Goal: Find specific page/section: Find specific page/section

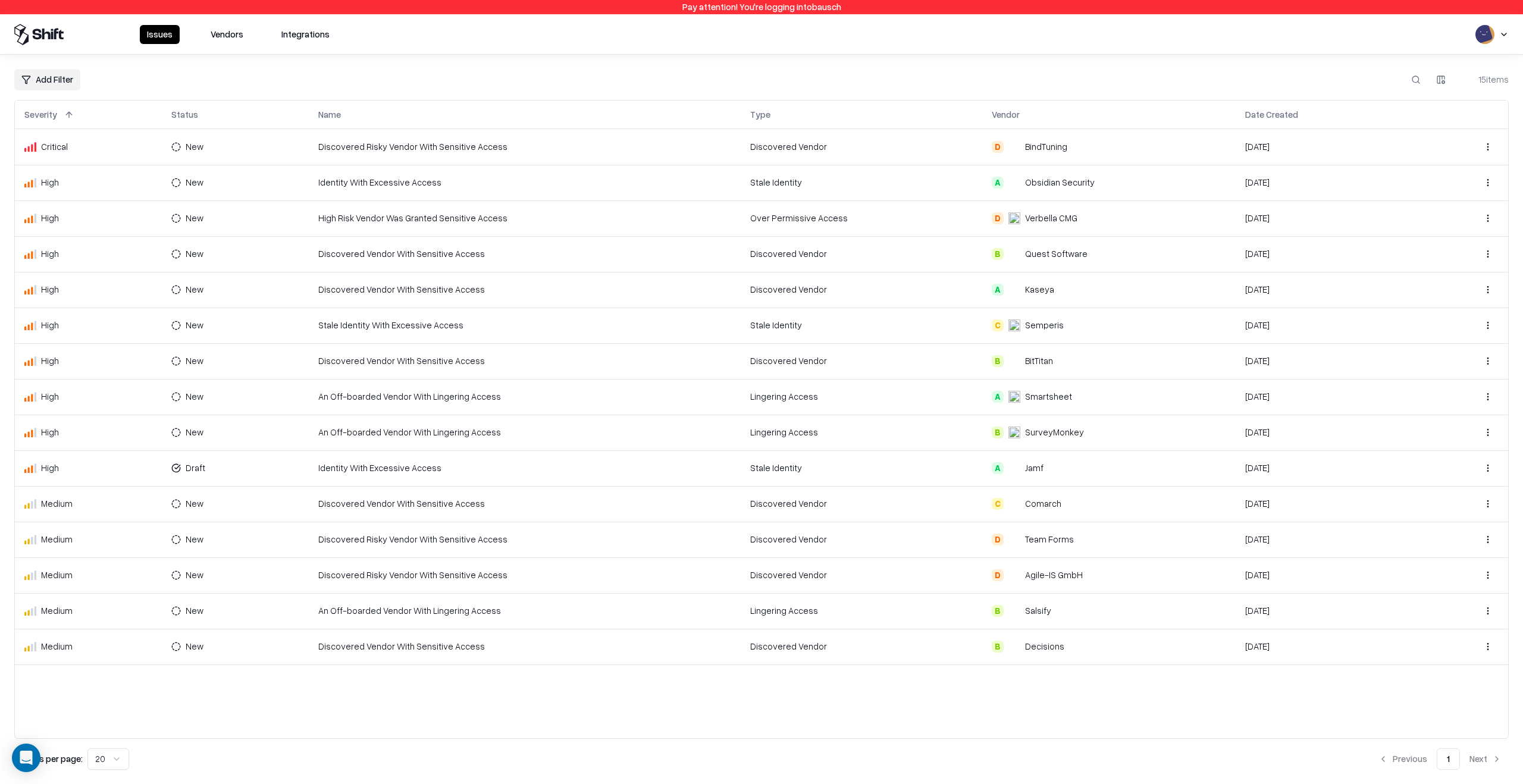
click at [235, 32] on button "Vendors" at bounding box center [227, 35] width 47 height 19
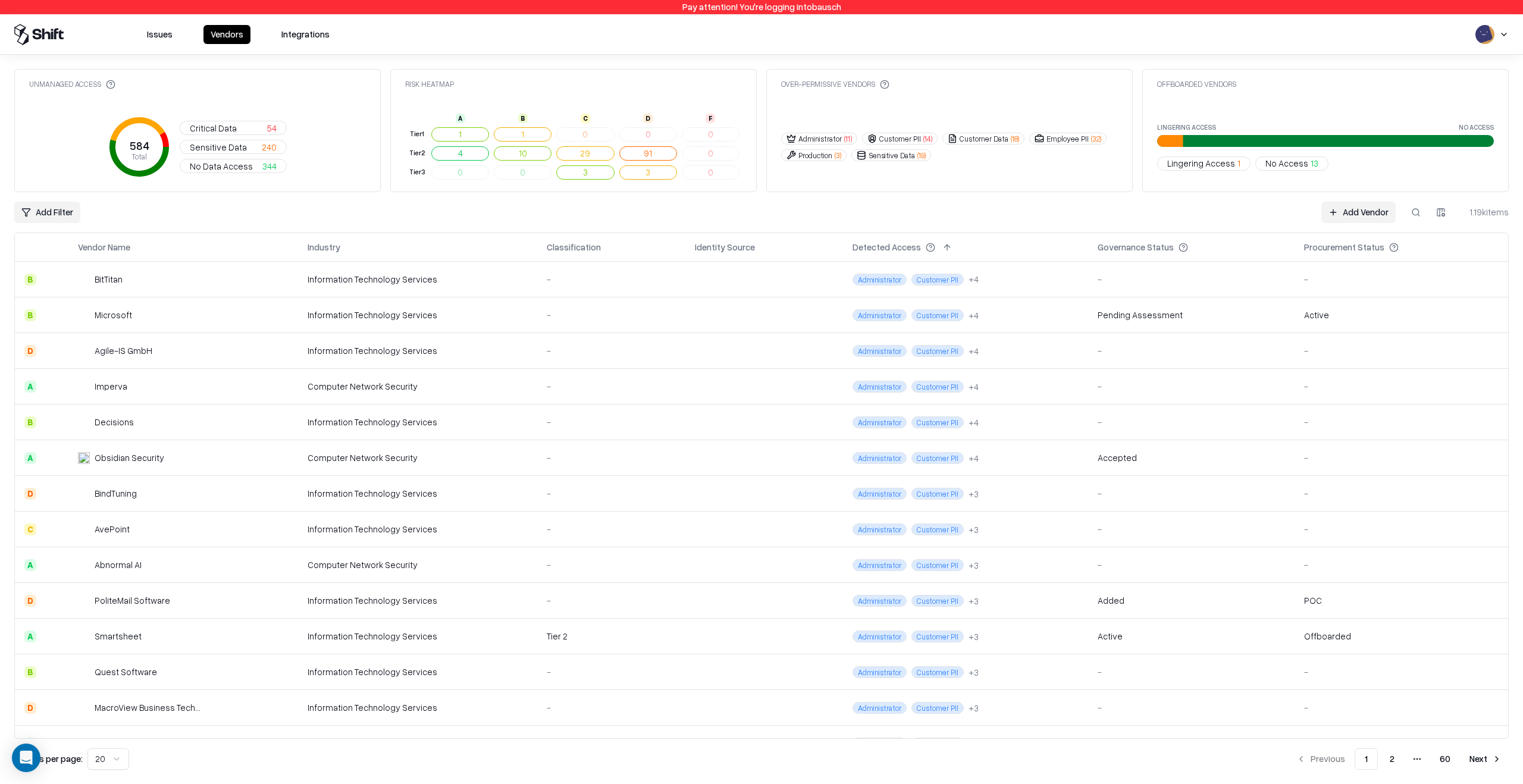
click at [362, 404] on td "Information Technology Services" at bounding box center [418, 422] width 239 height 36
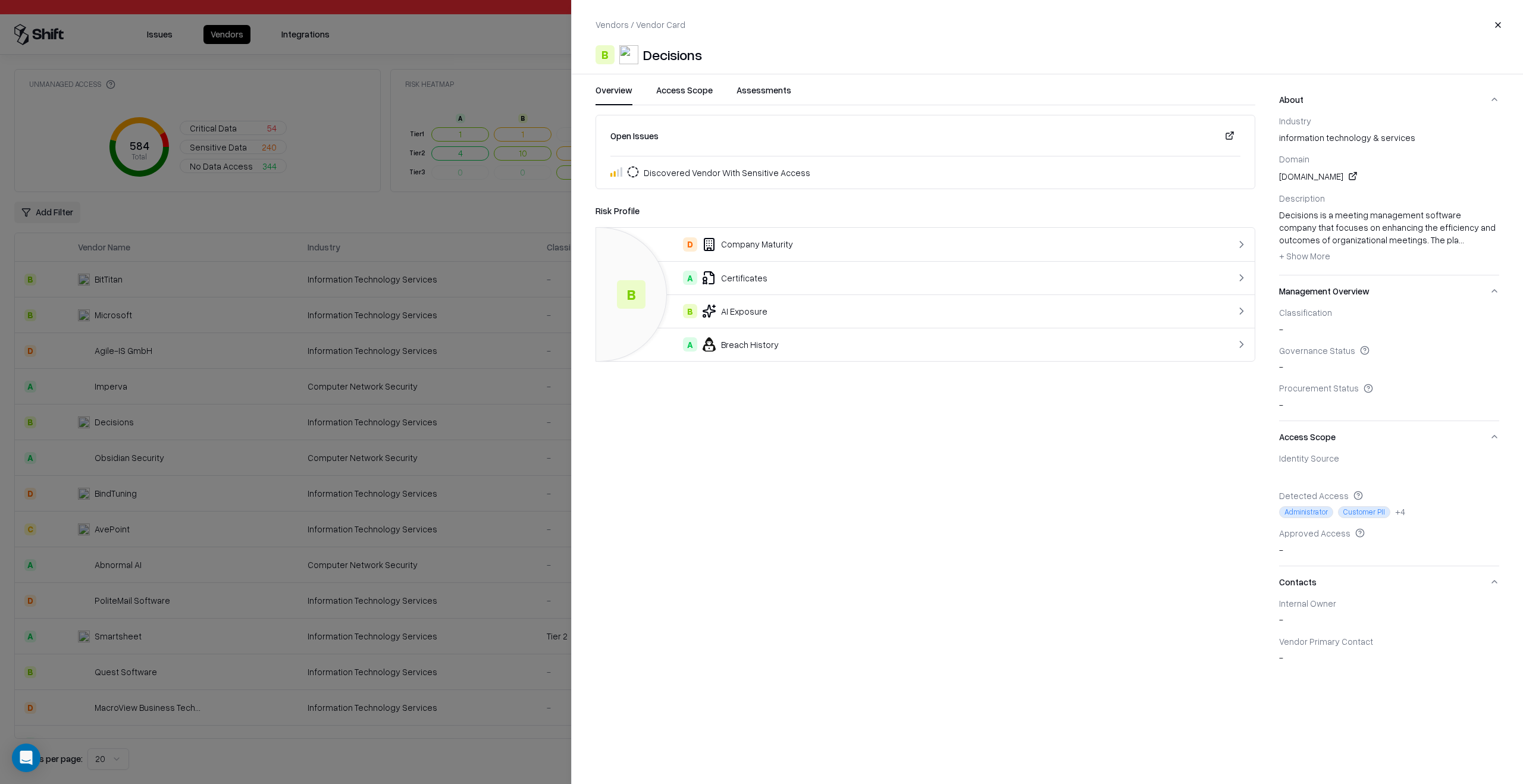
click at [394, 220] on div at bounding box center [762, 392] width 1523 height 784
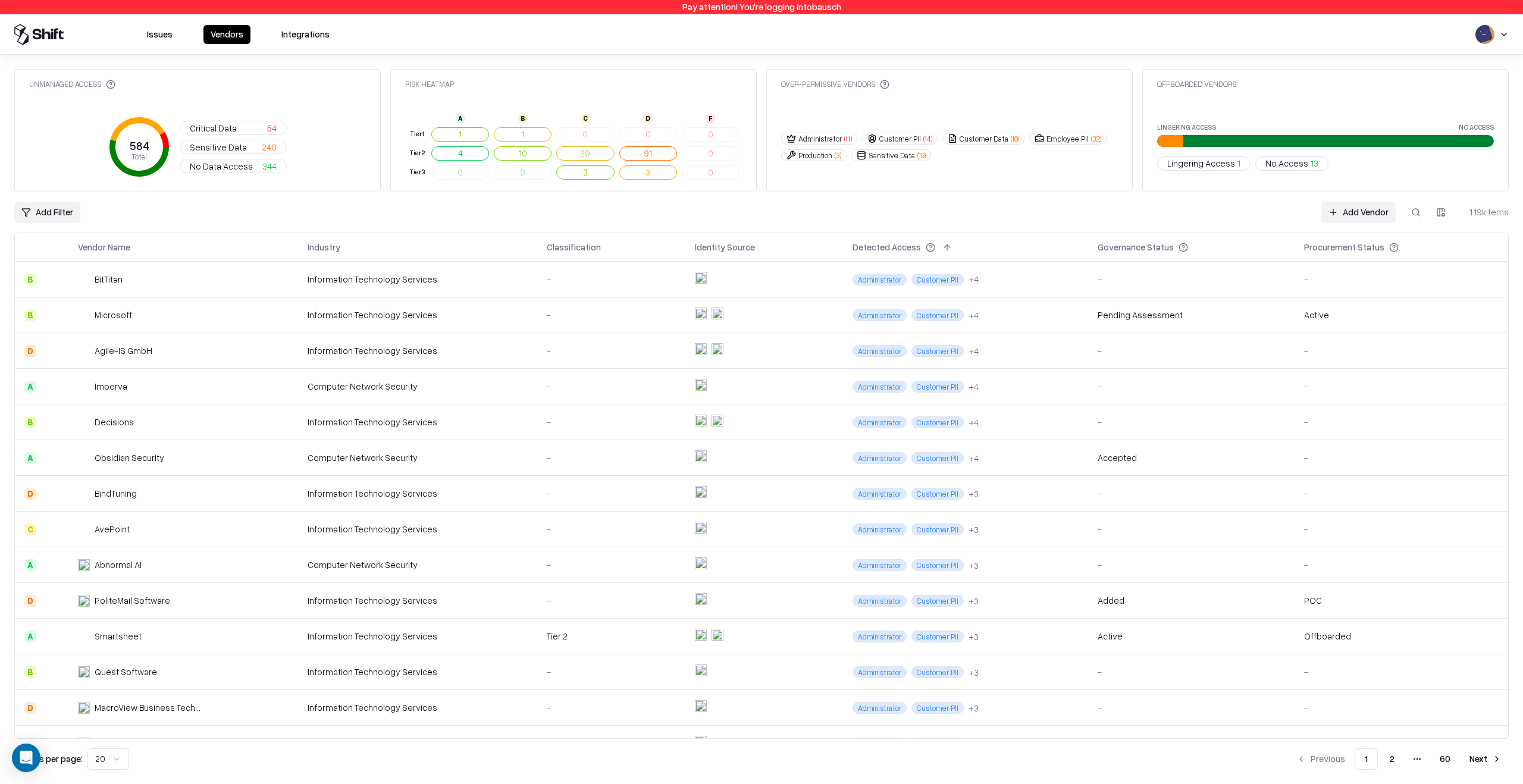
click at [345, 542] on td "Information Technology Services" at bounding box center [418, 529] width 239 height 36
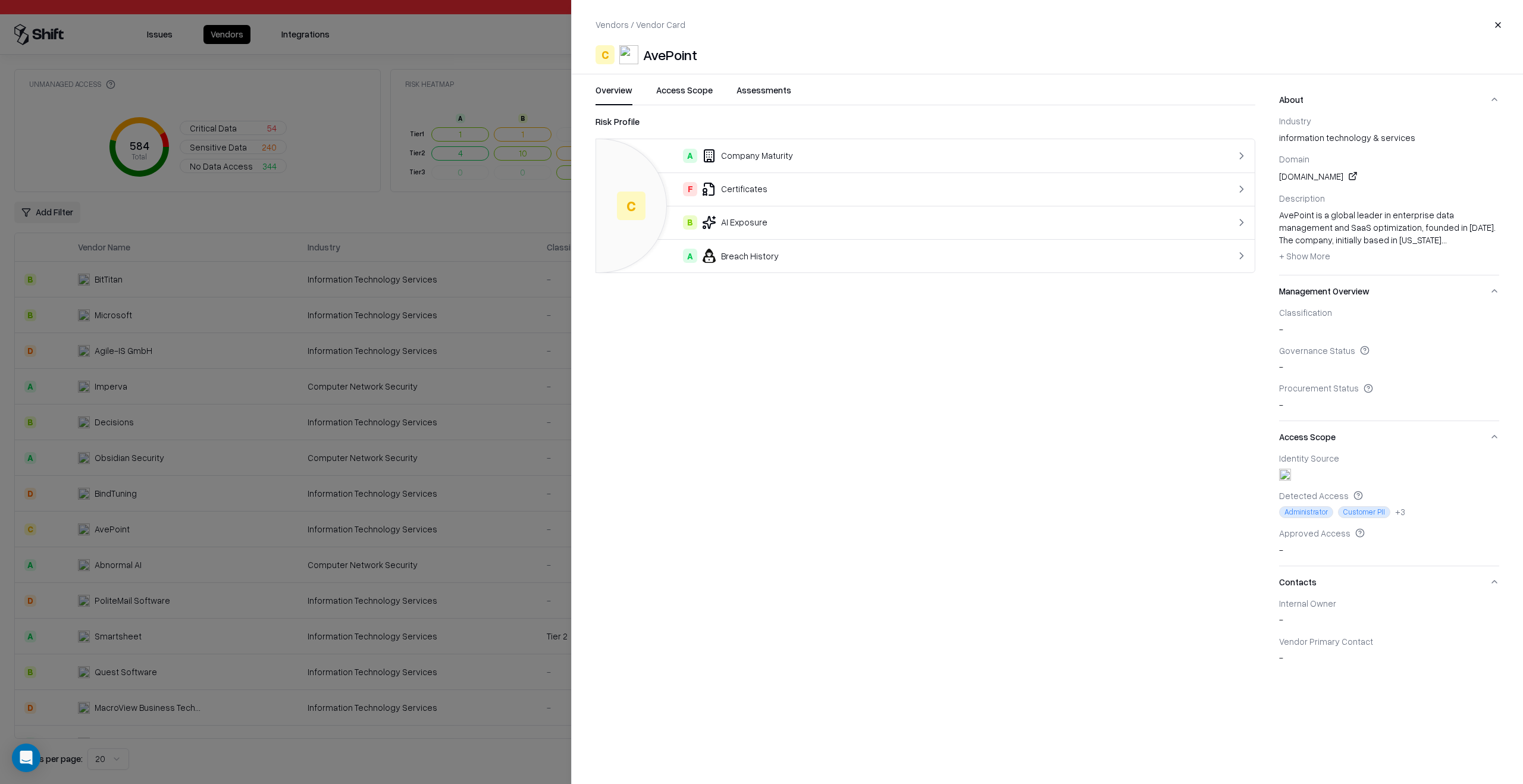
click at [236, 540] on div at bounding box center [762, 392] width 1523 height 784
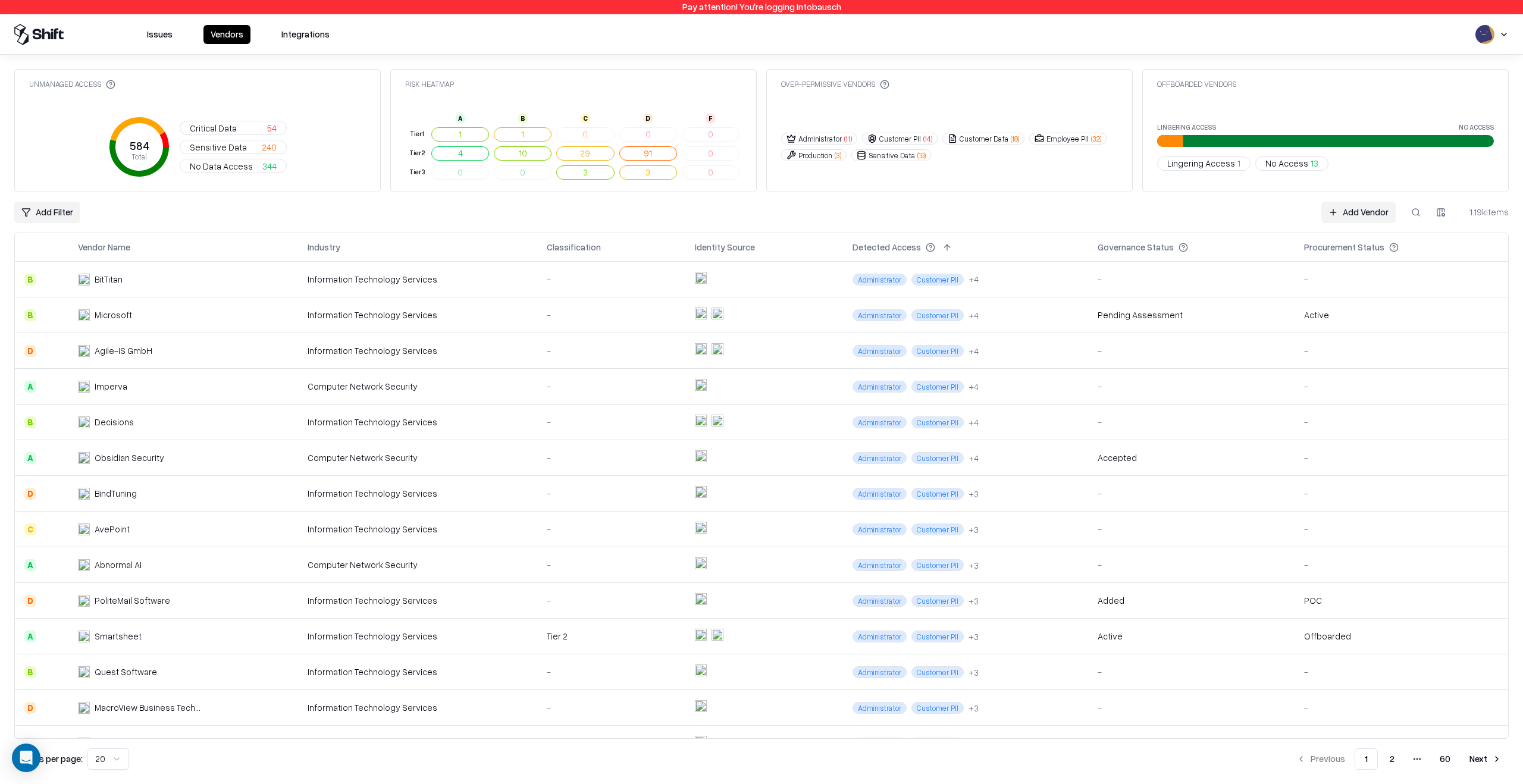
click at [1301, 37] on div "Issues Vendors Integrations" at bounding box center [762, 34] width 1495 height 21
